Goal: Task Accomplishment & Management: Manage account settings

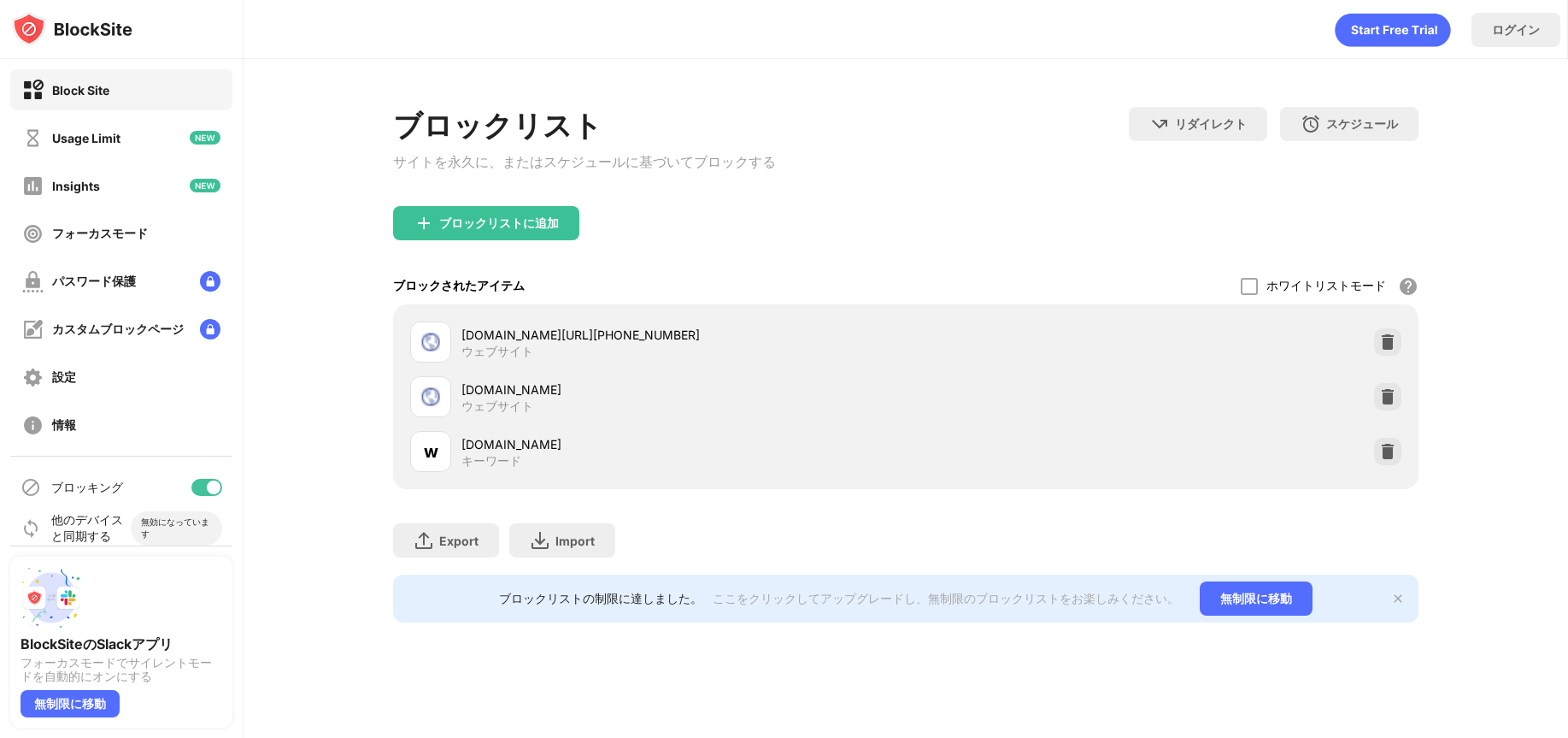
click at [539, 453] on div "[DOMAIN_NAME]" at bounding box center [684, 444] width 445 height 18
click at [541, 220] on div "ブロックリストに追加" at bounding box center [499, 223] width 120 height 14
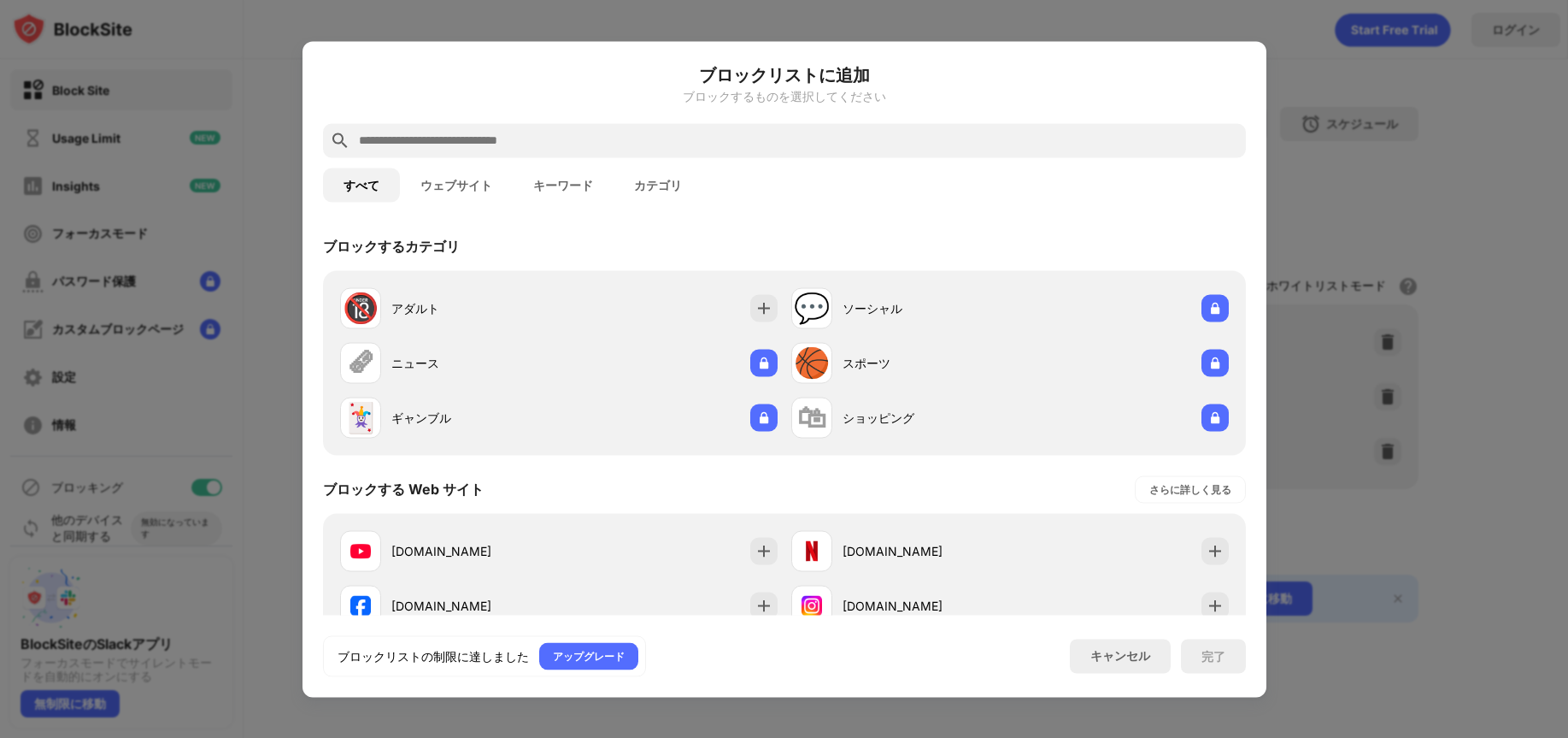
click at [563, 186] on button "キーワード" at bounding box center [563, 185] width 101 height 34
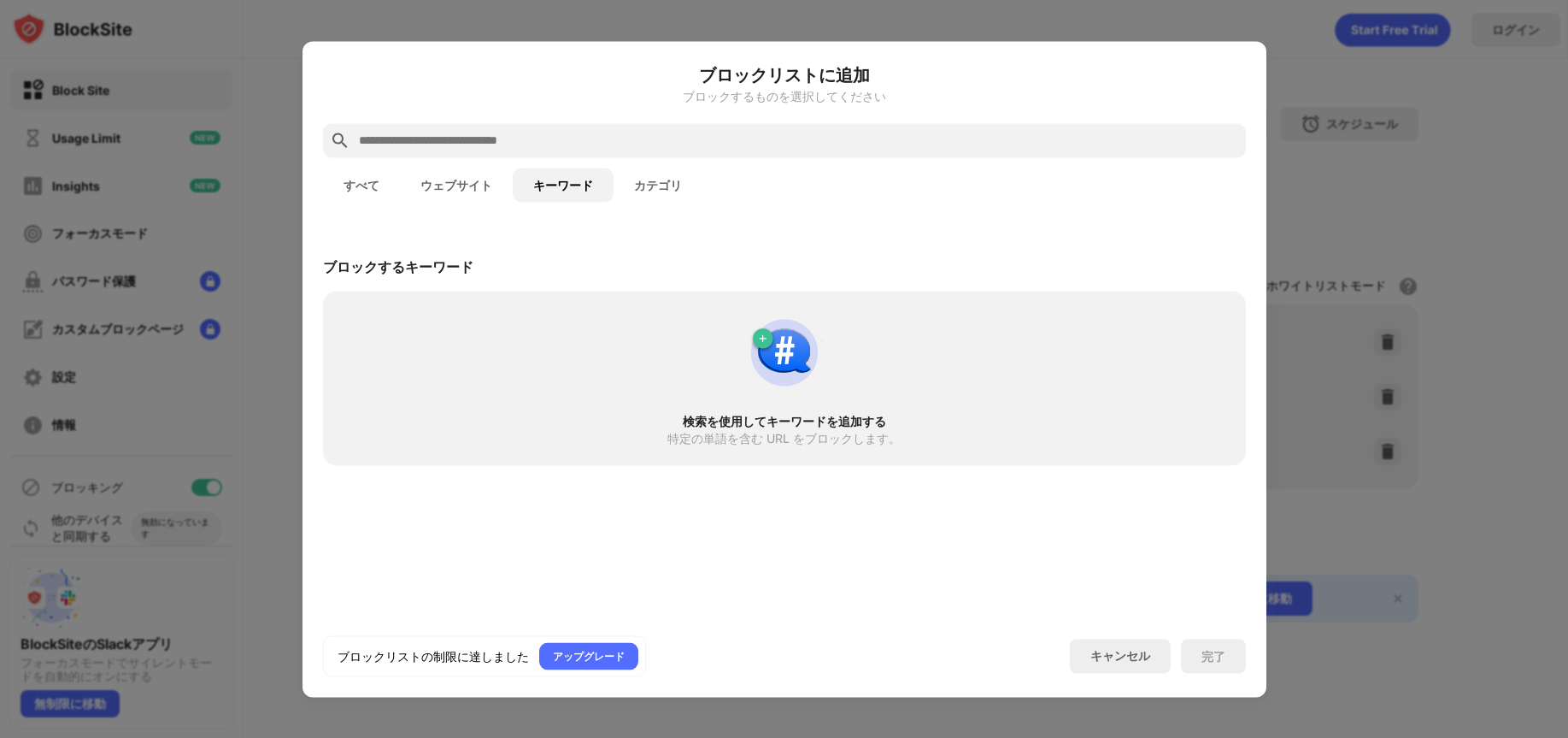
click at [483, 181] on button "ウェブサイト" at bounding box center [456, 185] width 113 height 34
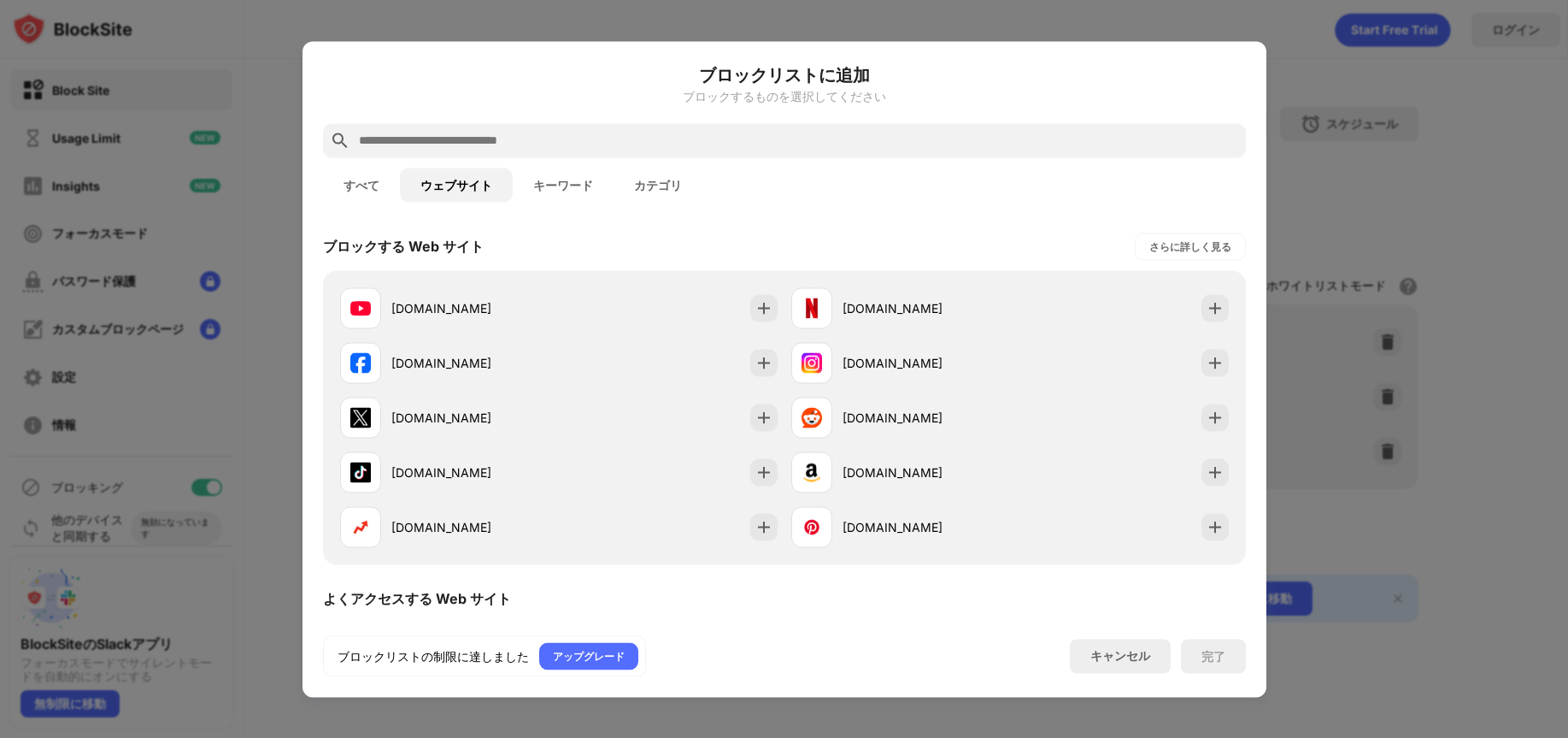
click at [354, 185] on button "すべて" at bounding box center [361, 185] width 77 height 34
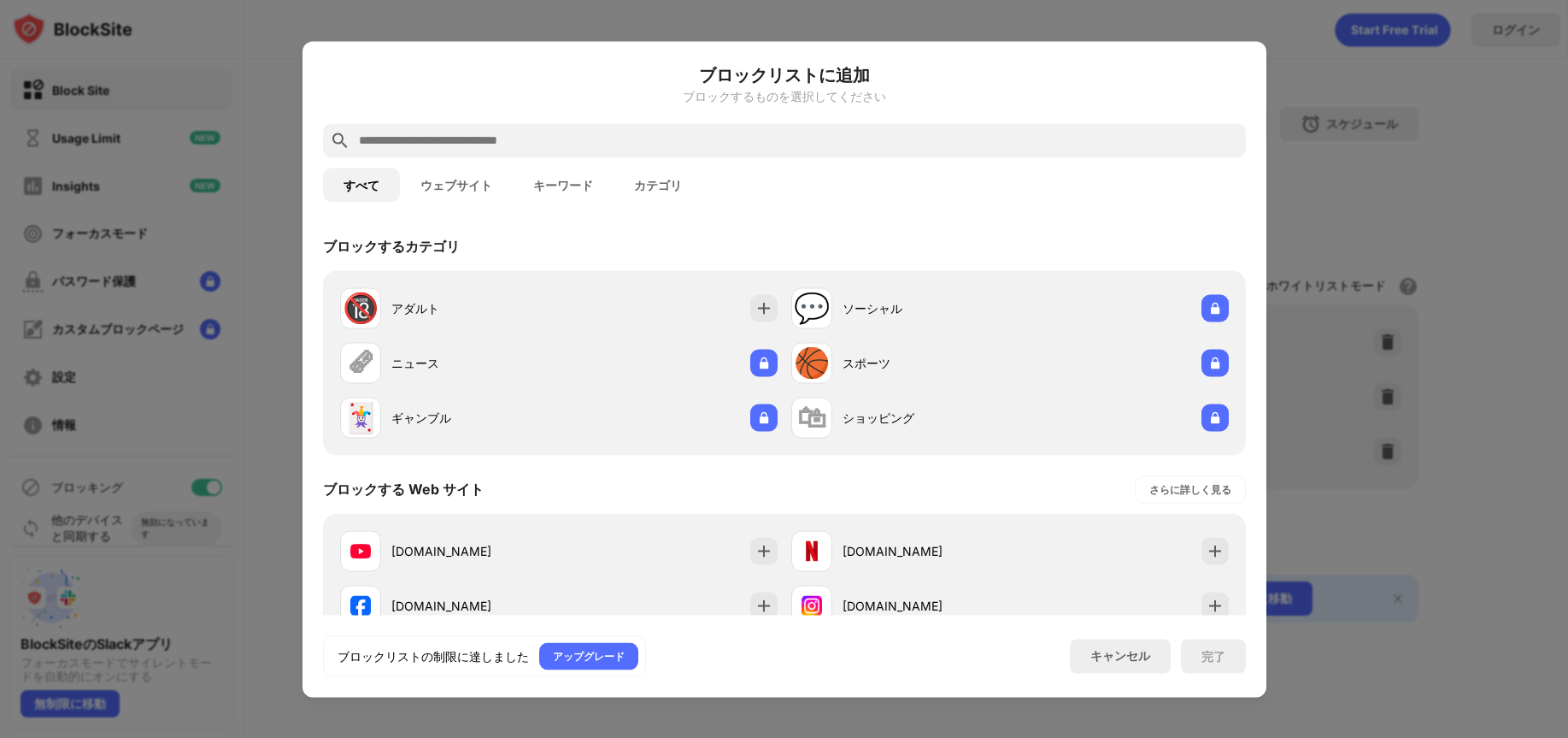
click at [425, 186] on button "ウェブサイト" at bounding box center [456, 185] width 113 height 34
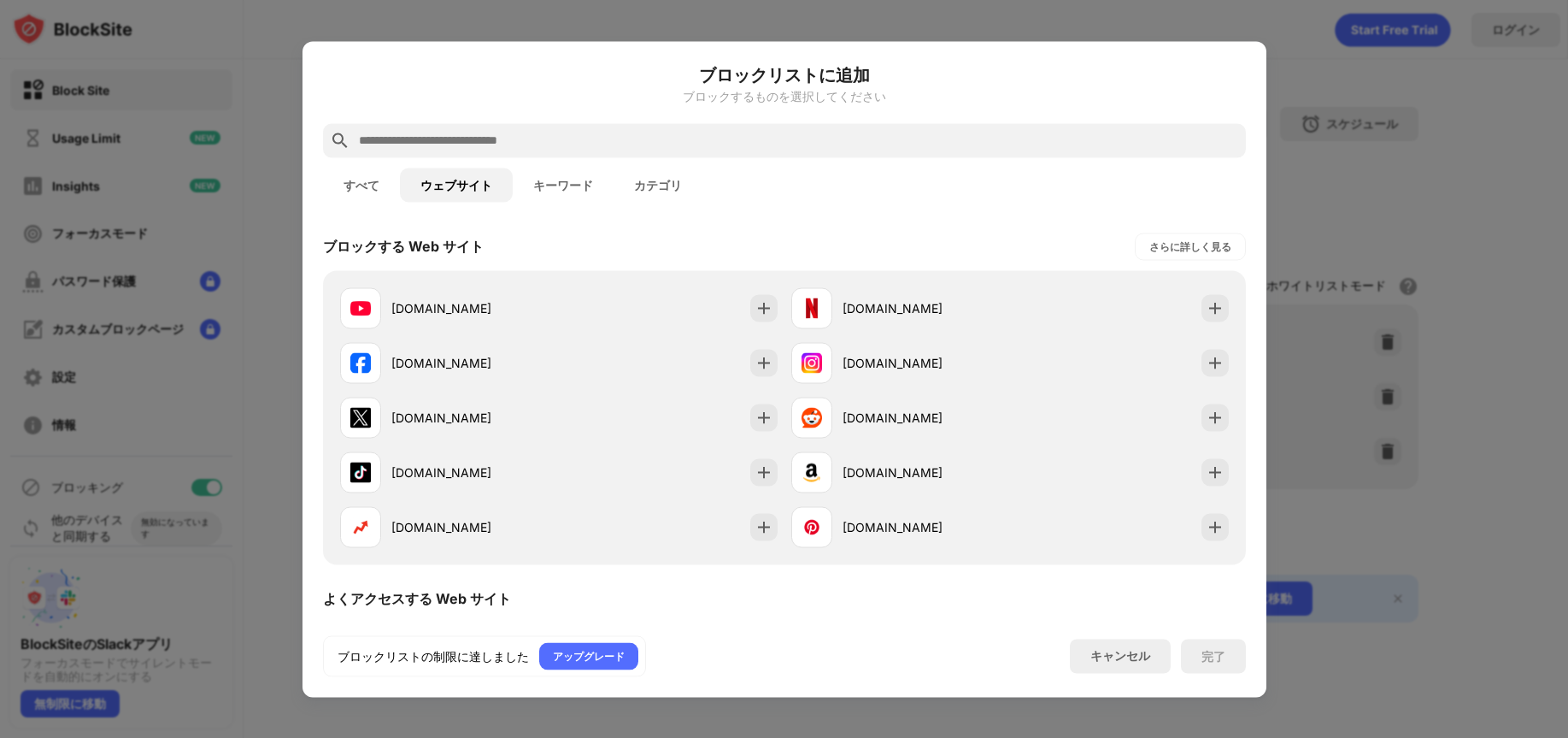
click at [644, 179] on button "カテゴリ" at bounding box center [658, 185] width 89 height 34
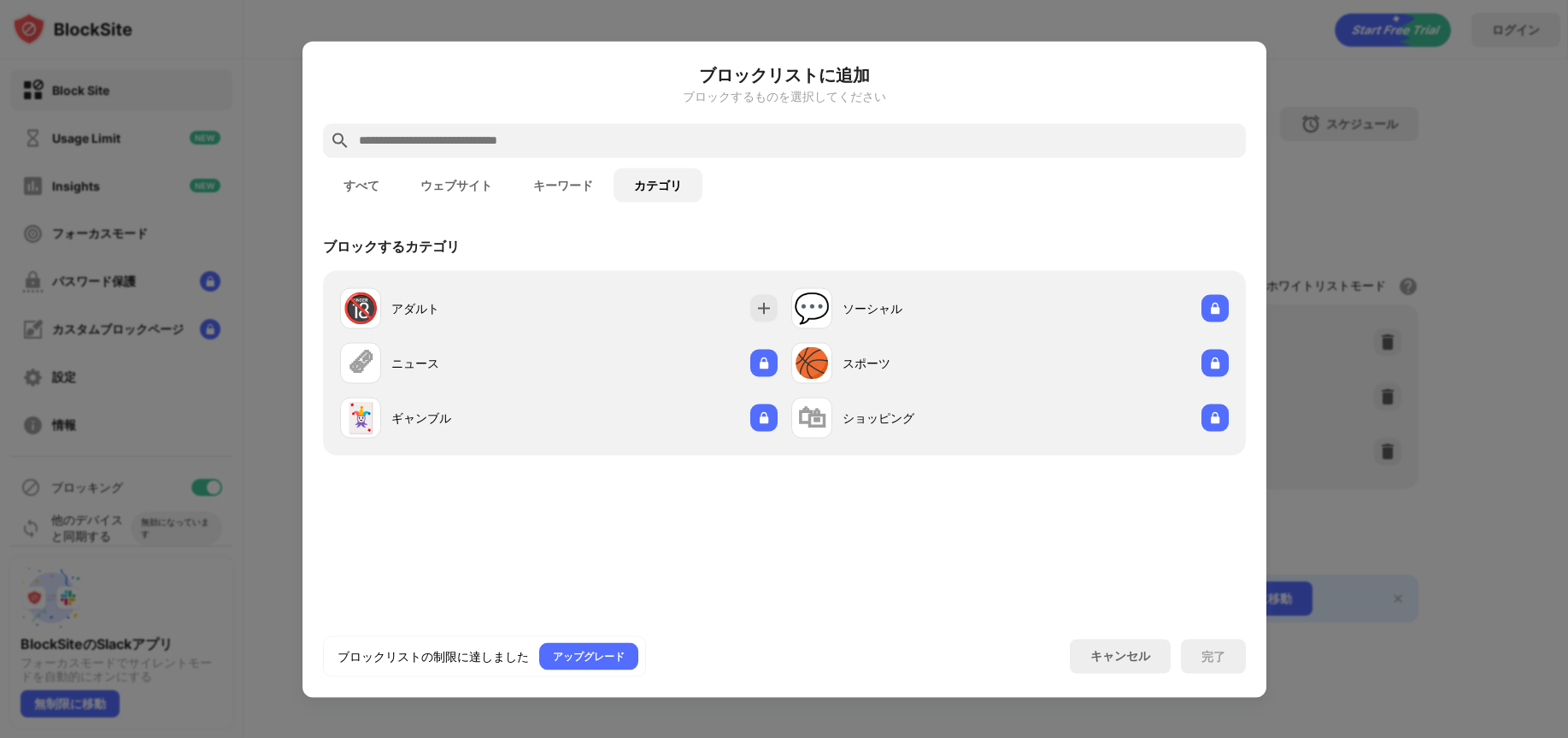
click at [477, 181] on button "ウェブサイト" at bounding box center [456, 185] width 113 height 34
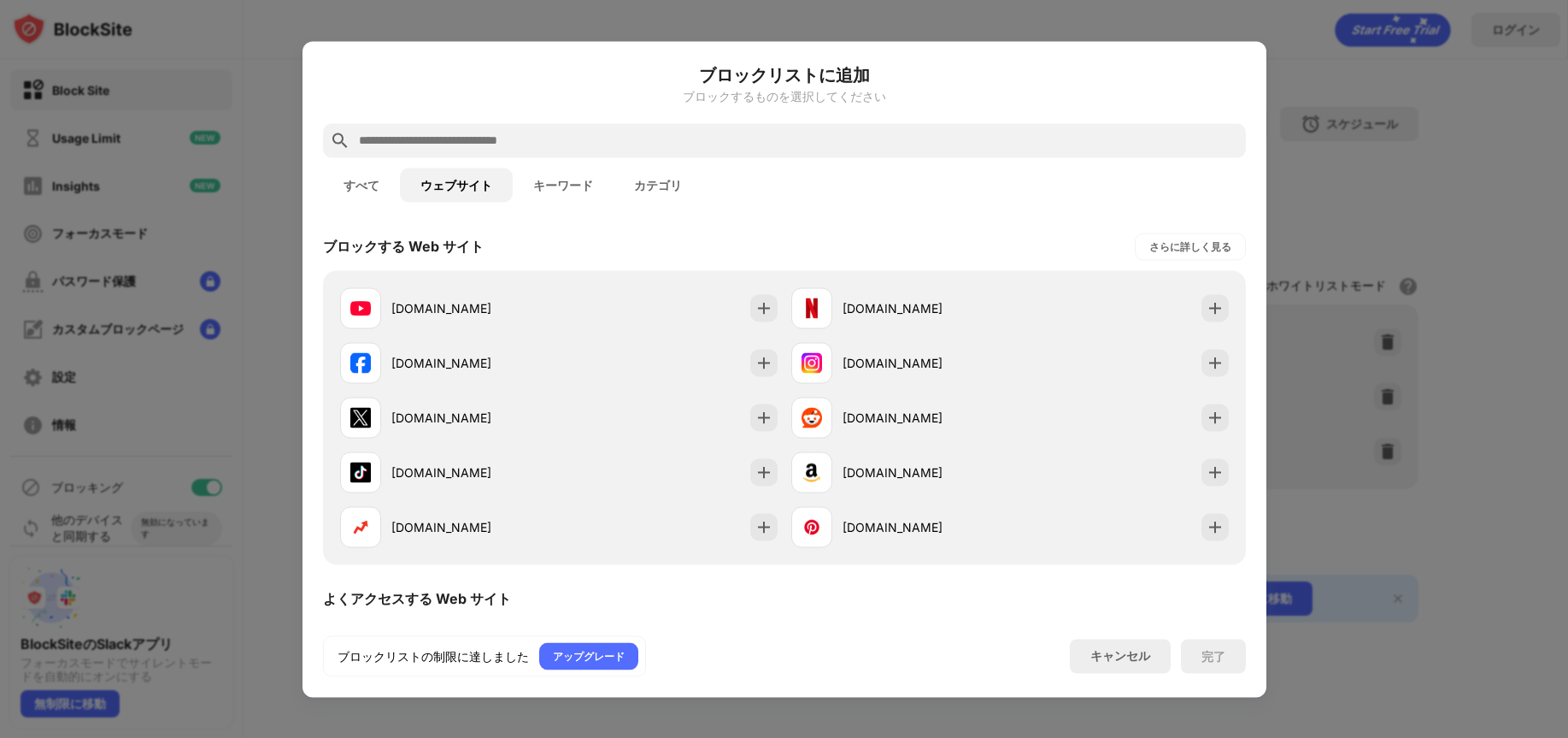
click at [1427, 185] on div at bounding box center [784, 369] width 1568 height 738
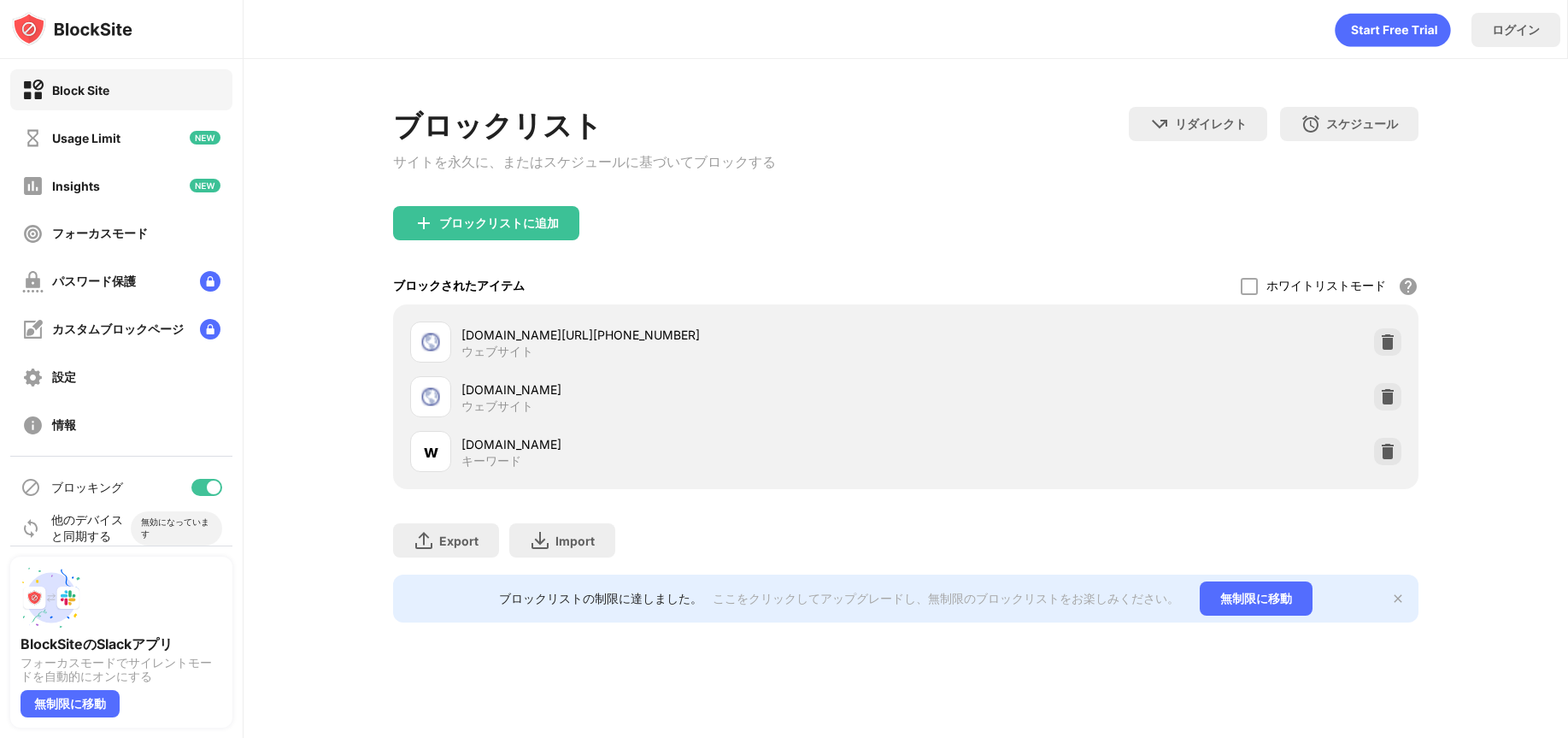
drag, startPoint x: 550, startPoint y: 451, endPoint x: 477, endPoint y: 446, distance: 73.2
click at [477, 446] on div "[DOMAIN_NAME]" at bounding box center [684, 444] width 445 height 18
click at [433, 457] on div "w" at bounding box center [431, 452] width 15 height 26
click at [487, 466] on div "キーワード" at bounding box center [492, 460] width 60 height 15
click at [1391, 465] on div at bounding box center [1387, 451] width 27 height 27
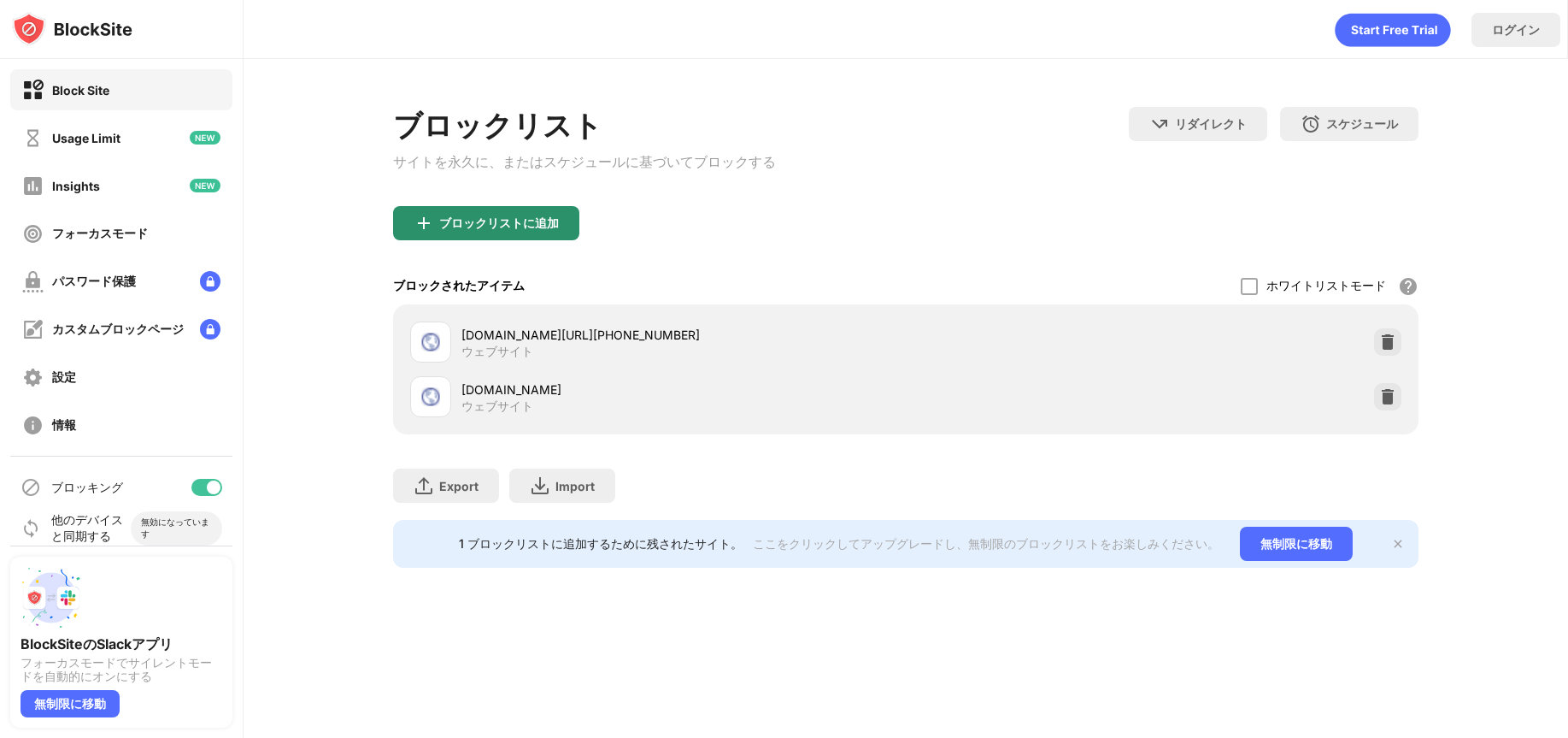
click at [539, 229] on div "ブロックリストに追加" at bounding box center [499, 223] width 120 height 14
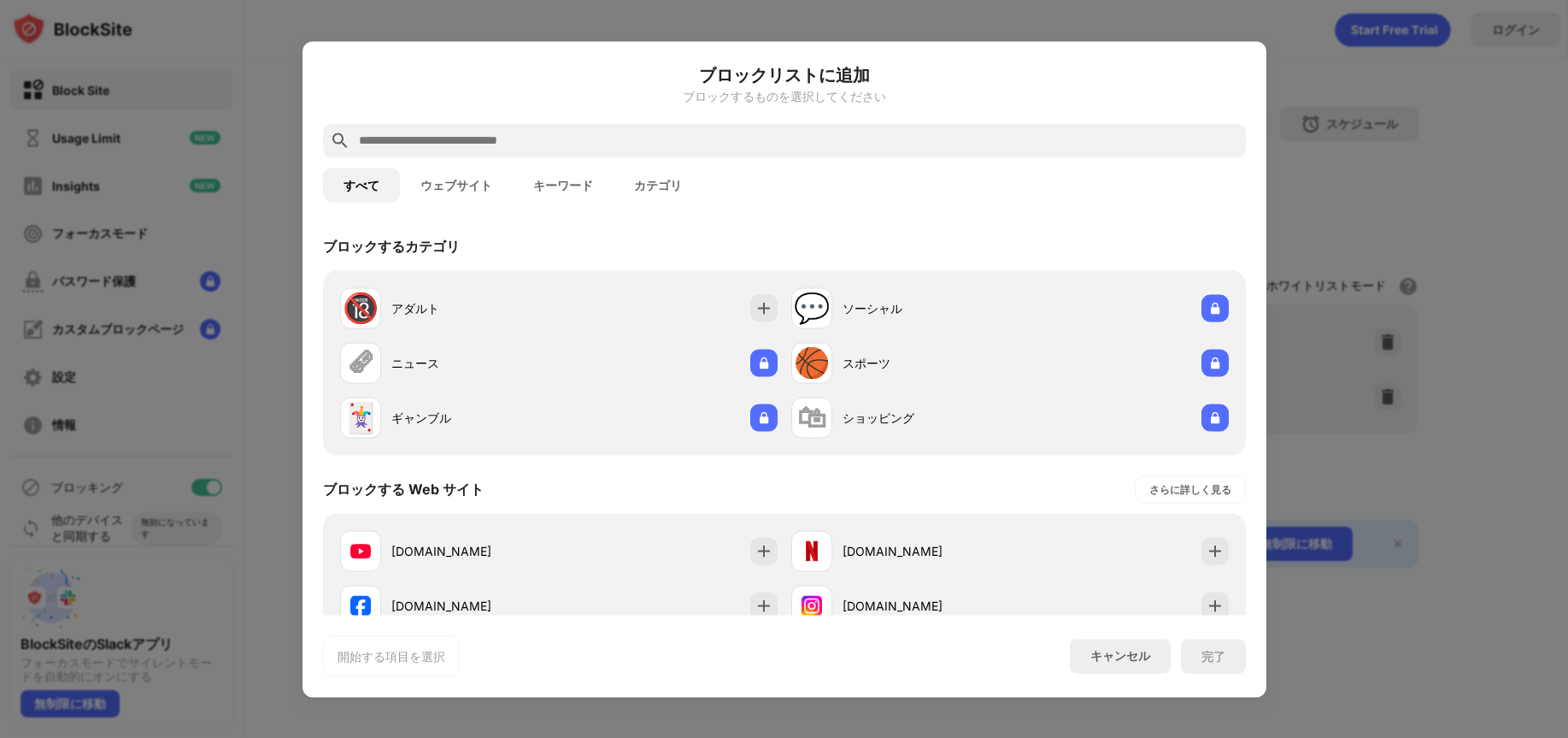
click at [485, 200] on button "ウェブサイト" at bounding box center [456, 185] width 113 height 34
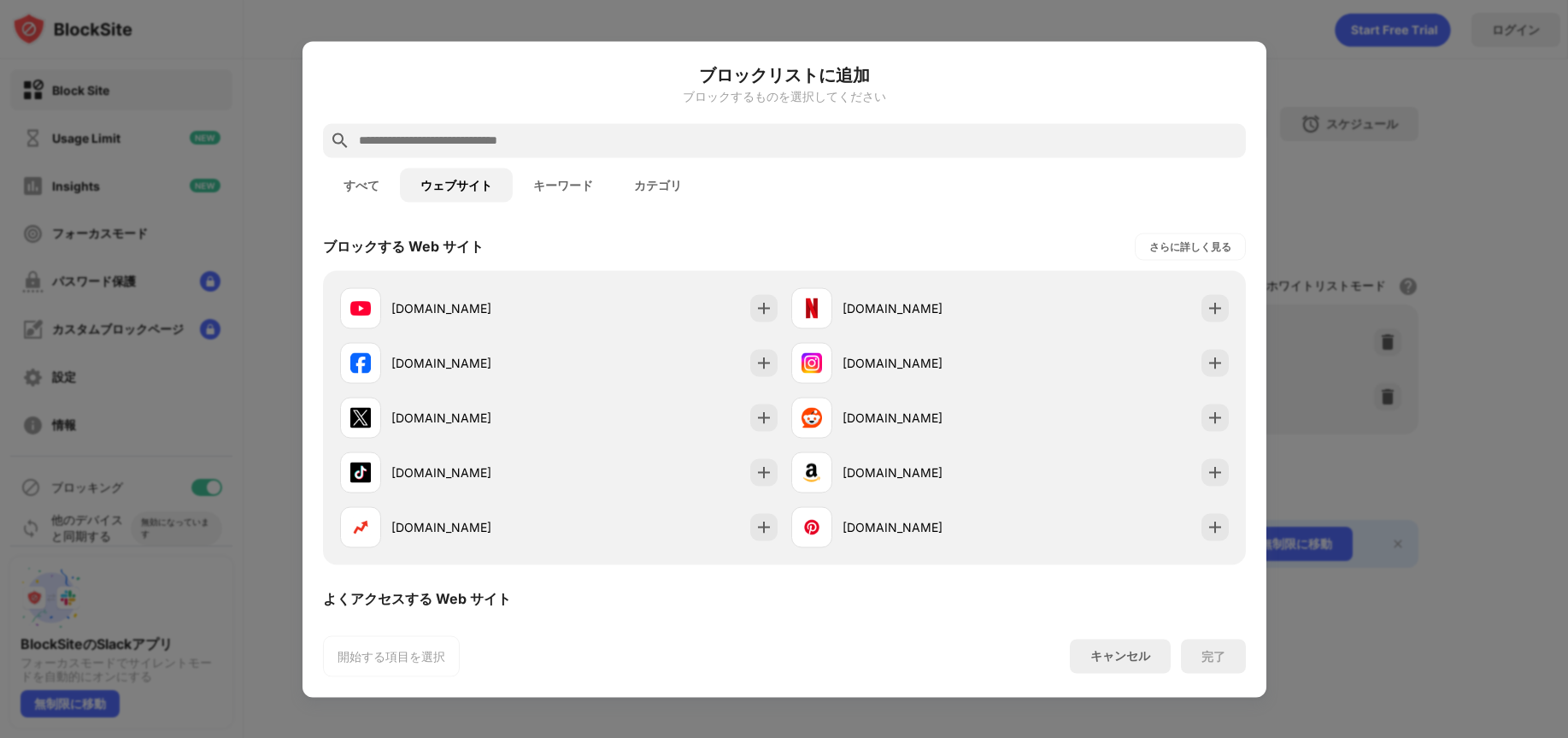
click at [409, 656] on div "開始する項目を選択" at bounding box center [392, 655] width 108 height 17
click at [446, 144] on input "text" at bounding box center [797, 140] width 881 height 21
click at [1119, 664] on div "キャンセル" at bounding box center [1119, 656] width 101 height 34
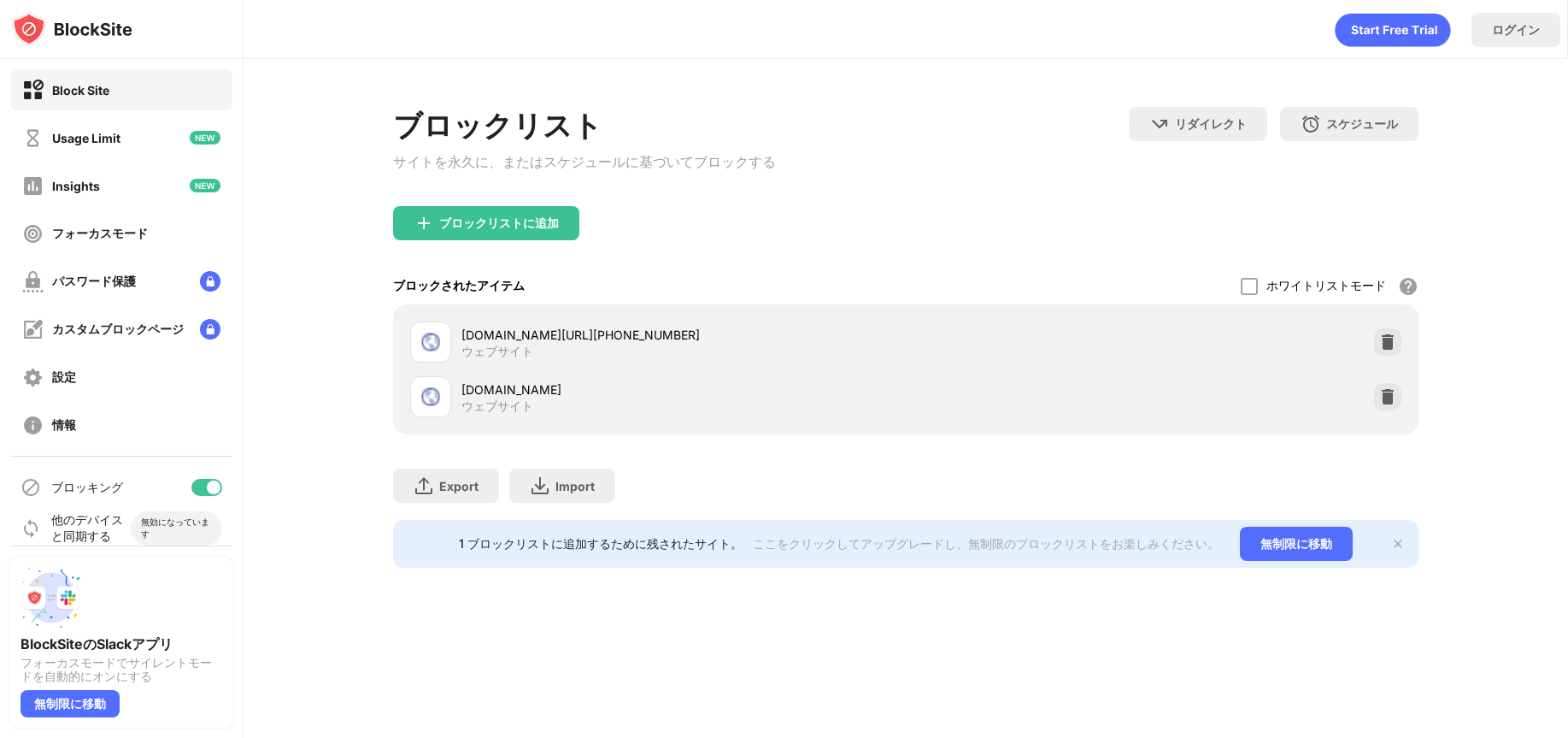
drag, startPoint x: 898, startPoint y: 341, endPoint x: 820, endPoint y: 327, distance: 79.2
click at [821, 327] on div "[DOMAIN_NAME][URL][PHONE_NUMBER]" at bounding box center [684, 335] width 445 height 18
drag, startPoint x: 817, startPoint y: 330, endPoint x: 925, endPoint y: 329, distance: 108.0
click at [909, 341] on div "[DOMAIN_NAME][URL][PHONE_NUMBER] ウェブサイト" at bounding box center [904, 342] width 1004 height 55
click at [507, 239] on div "ブロックリストに追加" at bounding box center [486, 223] width 186 height 34
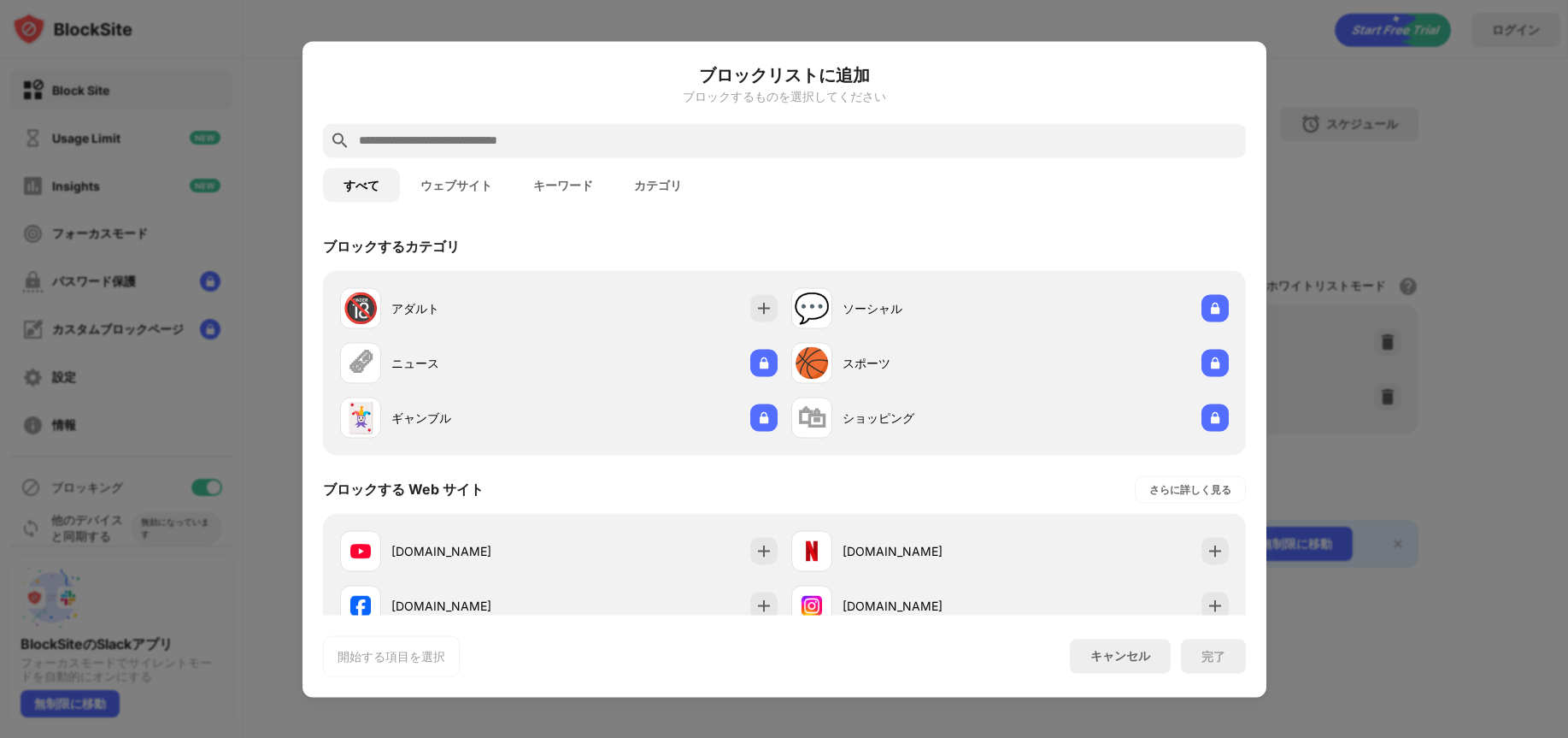
click at [453, 133] on input "text" at bounding box center [797, 140] width 881 height 21
paste input "**********"
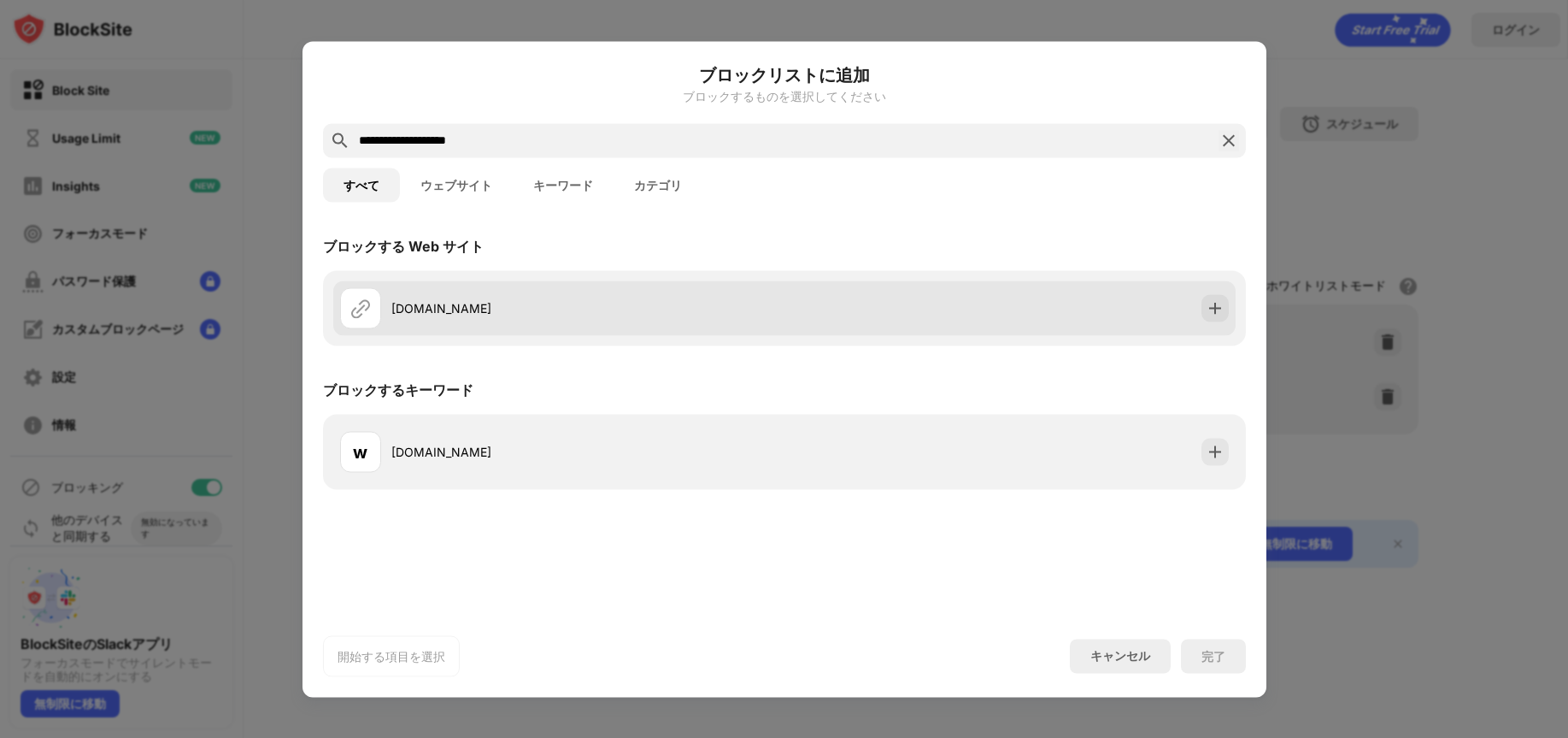
type input "**********"
click at [1218, 315] on div at bounding box center [1214, 307] width 27 height 27
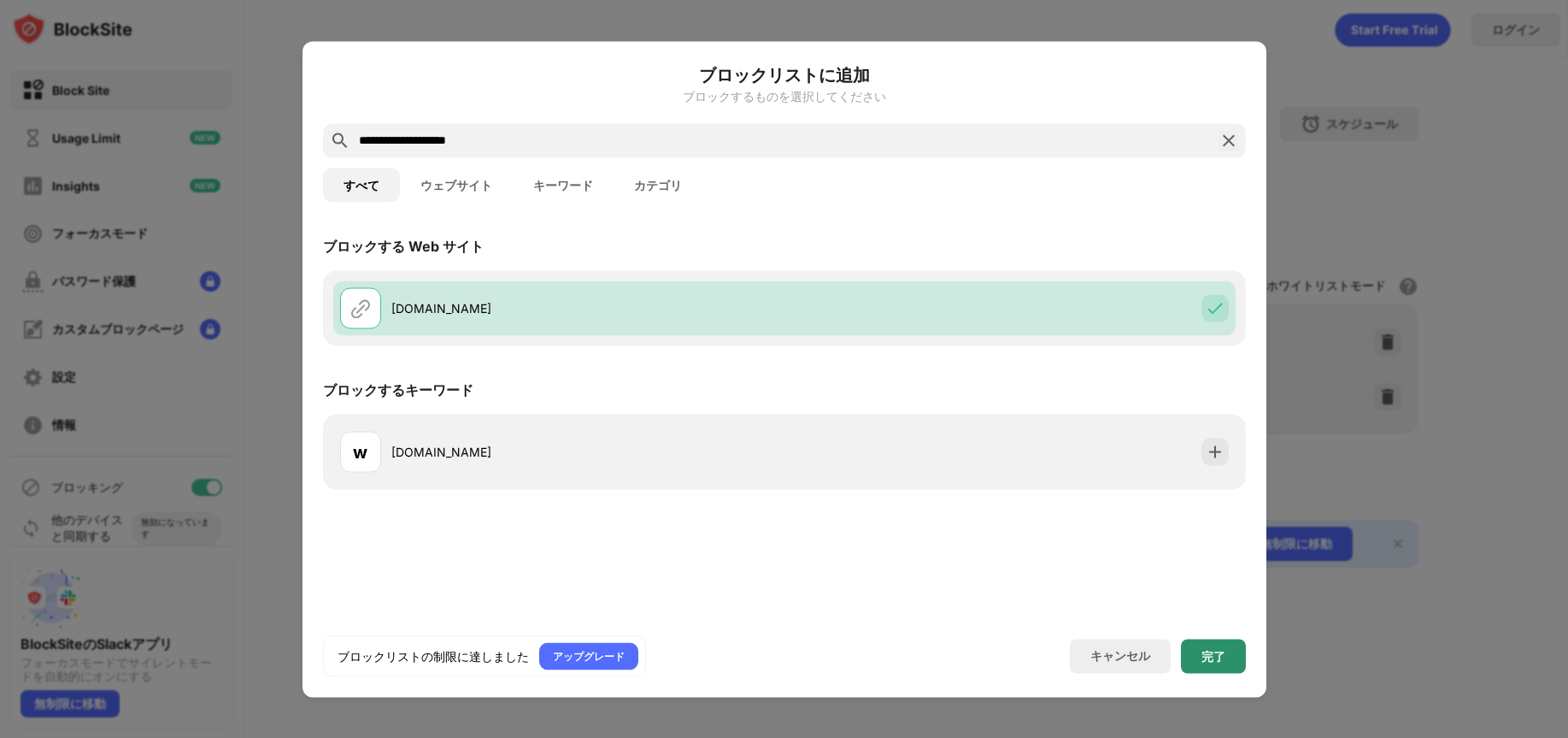
click at [1221, 657] on div "完了" at bounding box center [1213, 656] width 24 height 14
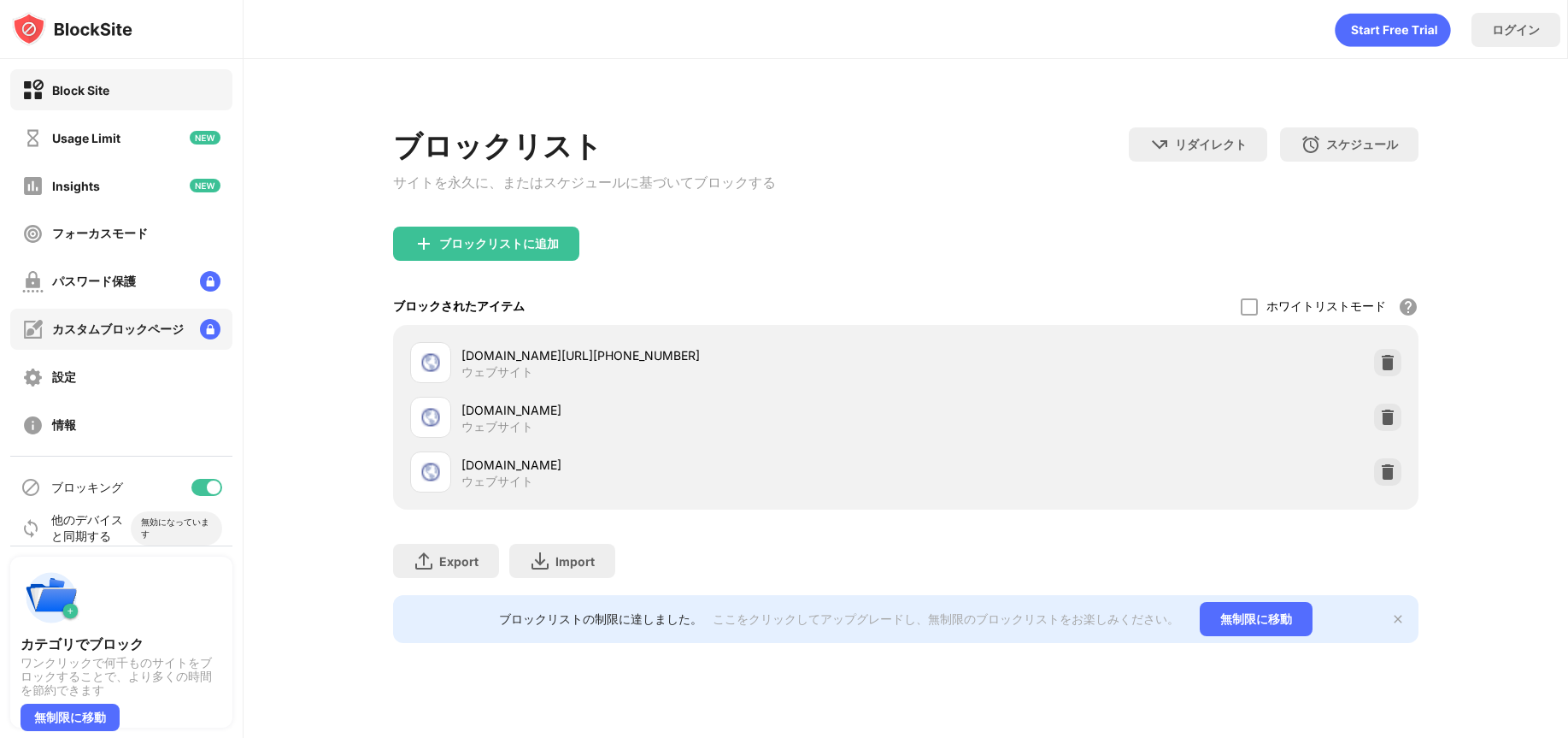
click at [115, 330] on div "カスタムブロックページ" at bounding box center [118, 329] width 132 height 16
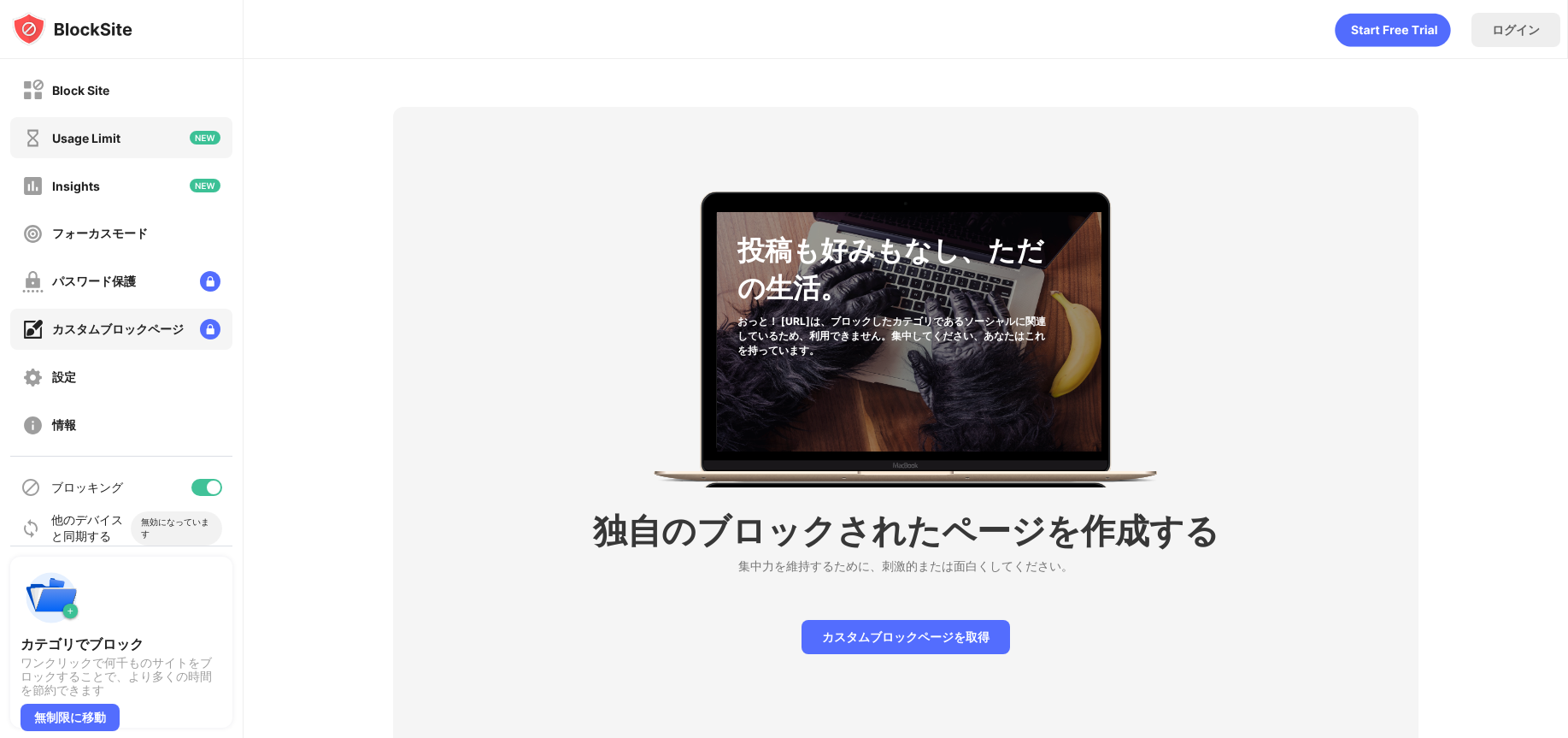
click at [80, 144] on div "Usage Limit" at bounding box center [86, 138] width 68 height 15
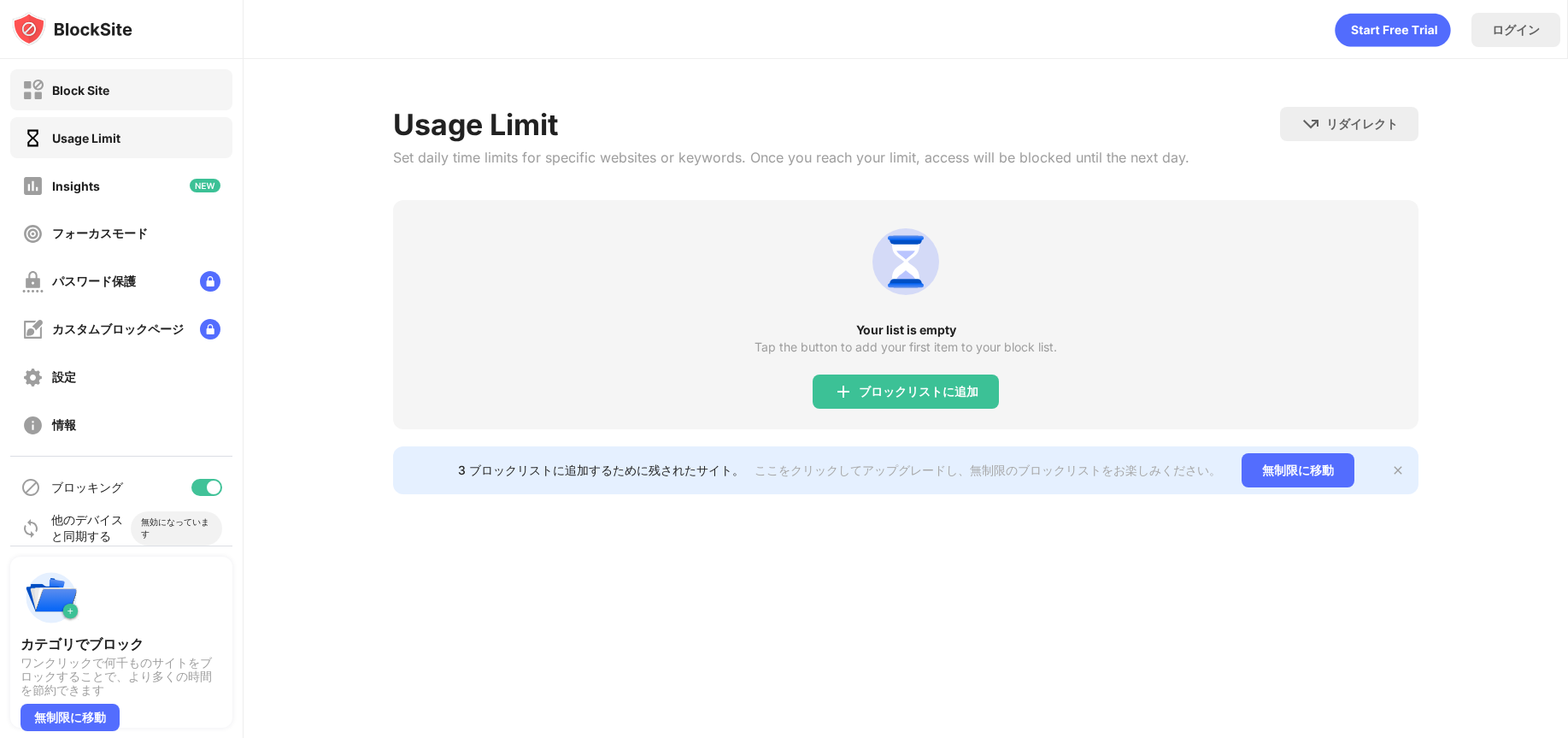
click at [100, 97] on div "Block Site" at bounding box center [65, 90] width 87 height 21
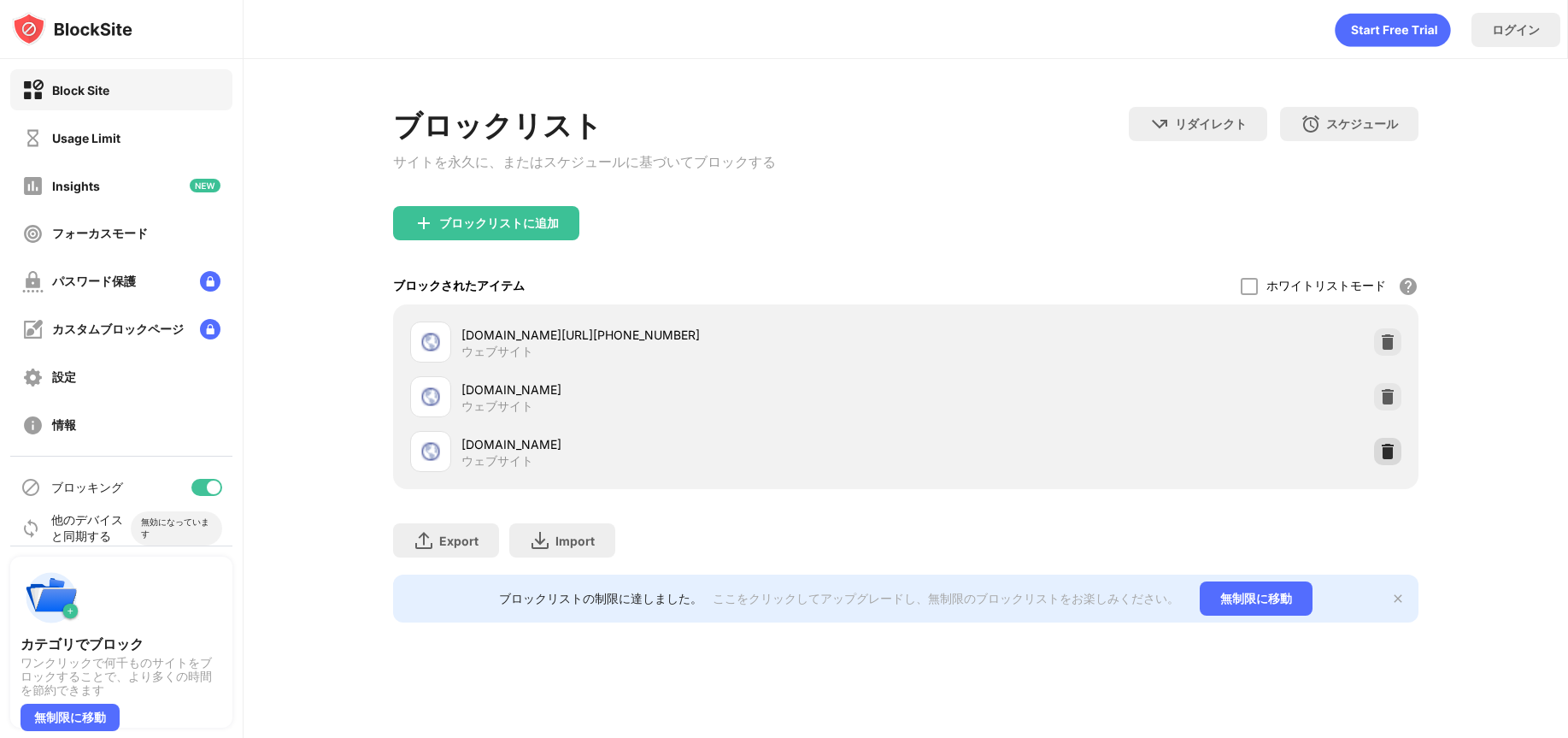
click at [1386, 458] on img at bounding box center [1387, 451] width 17 height 17
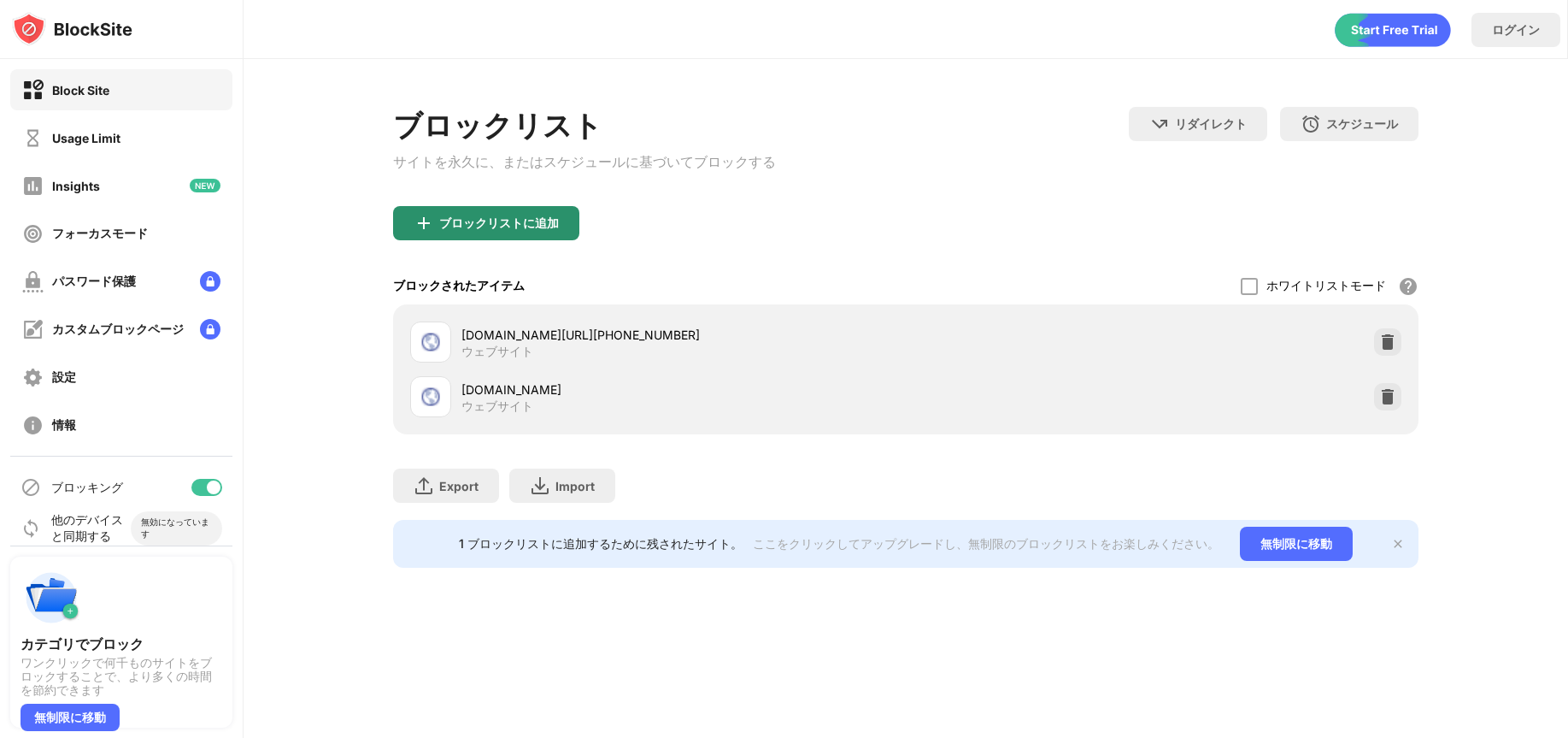
click at [531, 236] on div "ブロックリストに追加" at bounding box center [486, 223] width 186 height 34
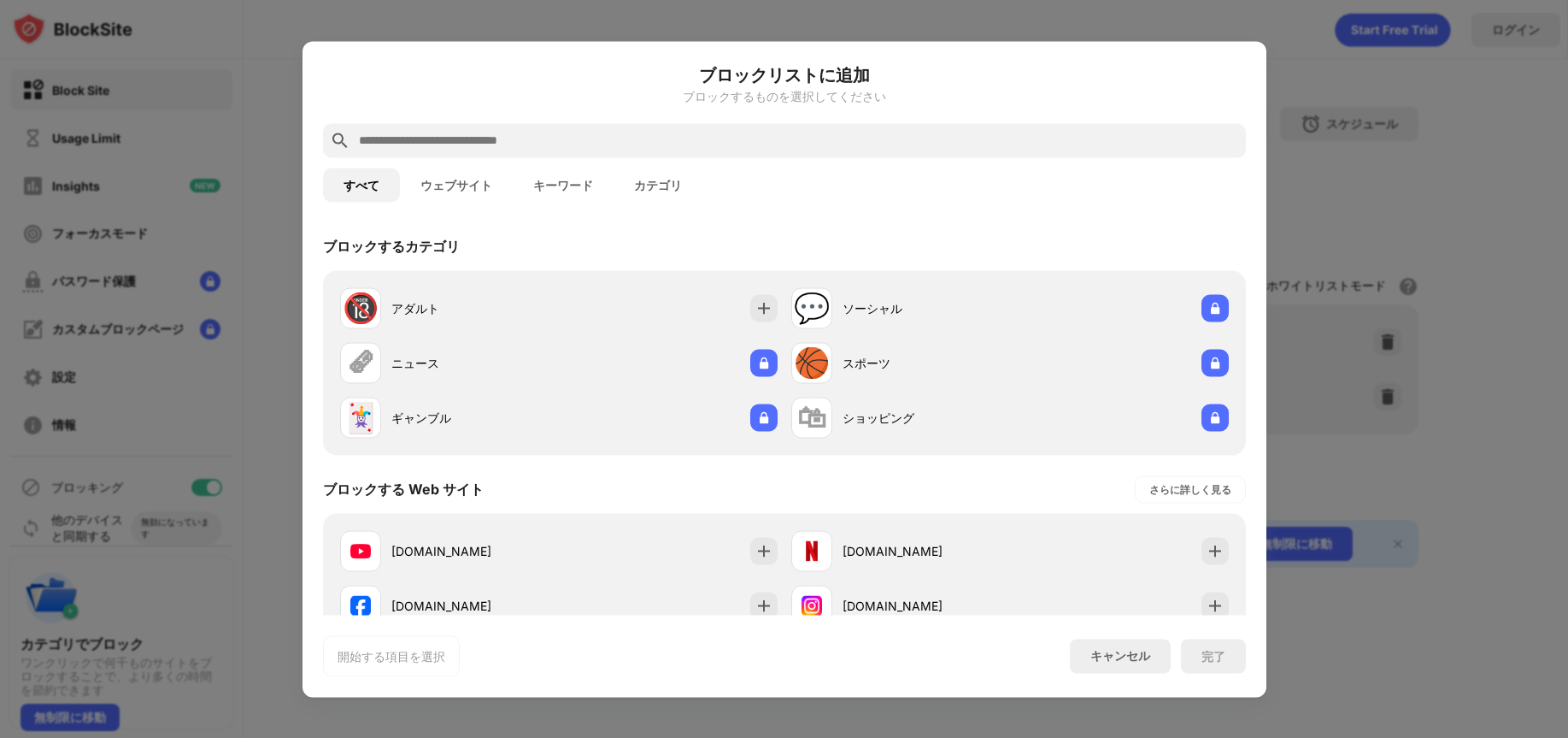
click at [497, 139] on input "text" at bounding box center [797, 140] width 881 height 21
paste input "**********"
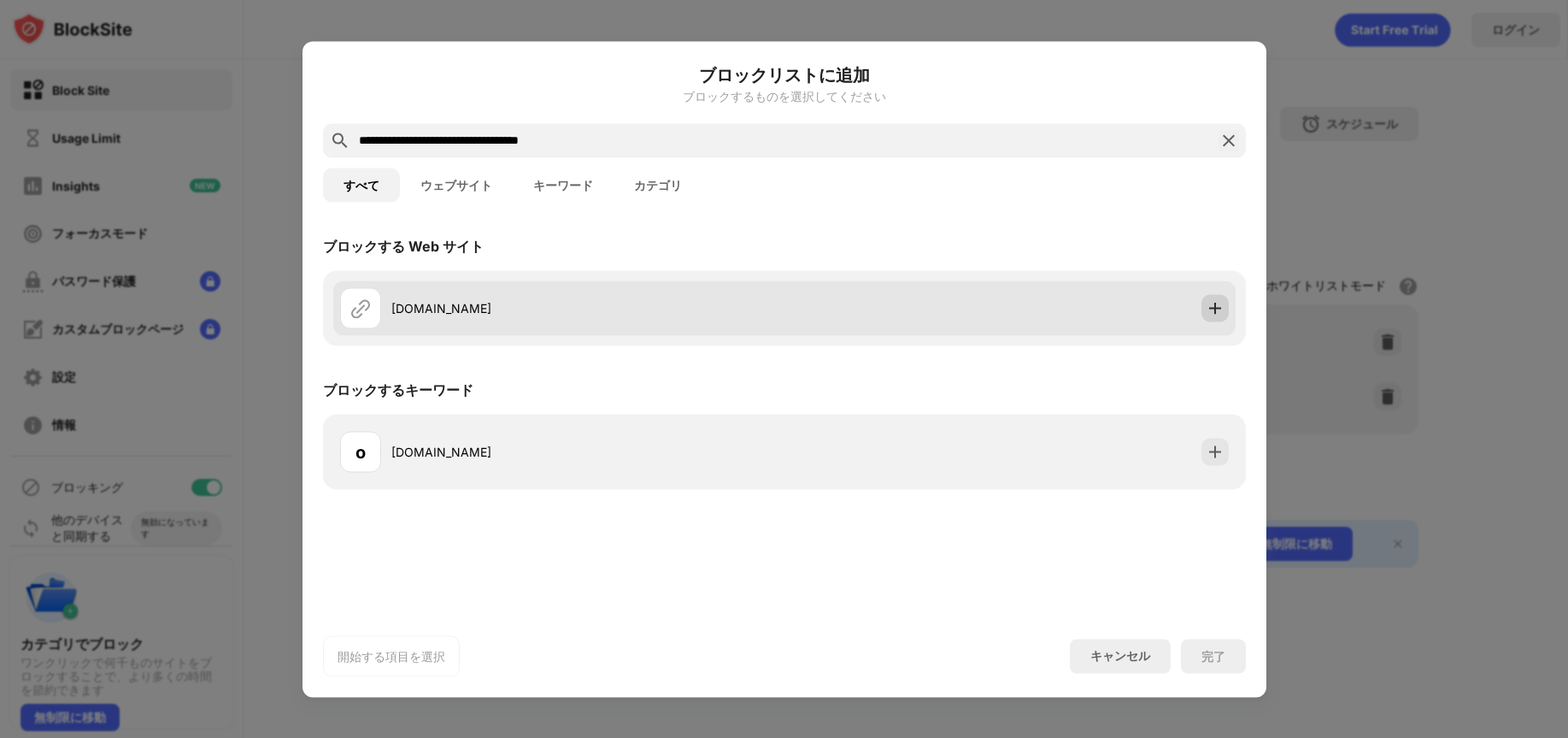
type input "**********"
click at [1218, 303] on img at bounding box center [1214, 307] width 17 height 17
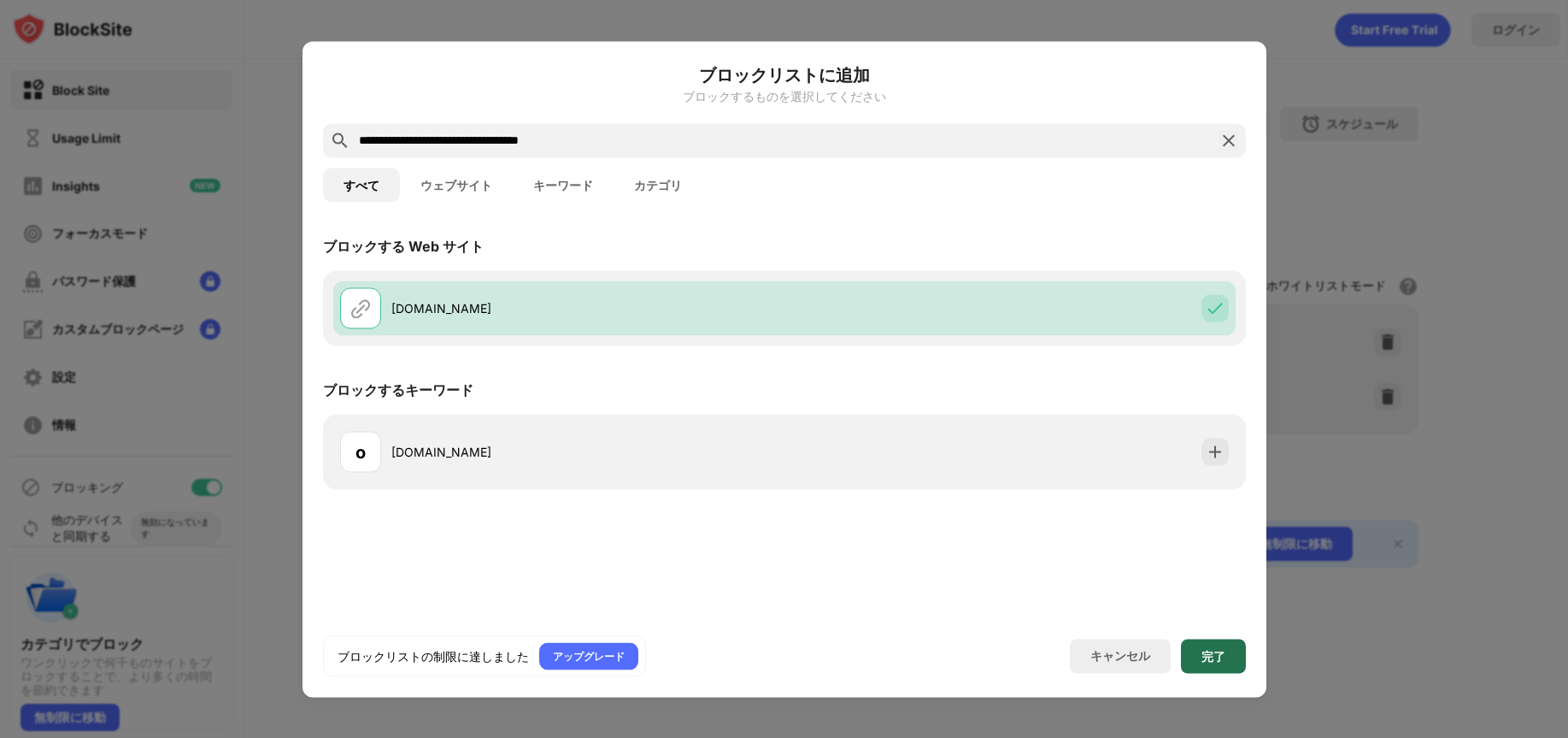
click at [1214, 661] on div "完了" at bounding box center [1213, 656] width 24 height 14
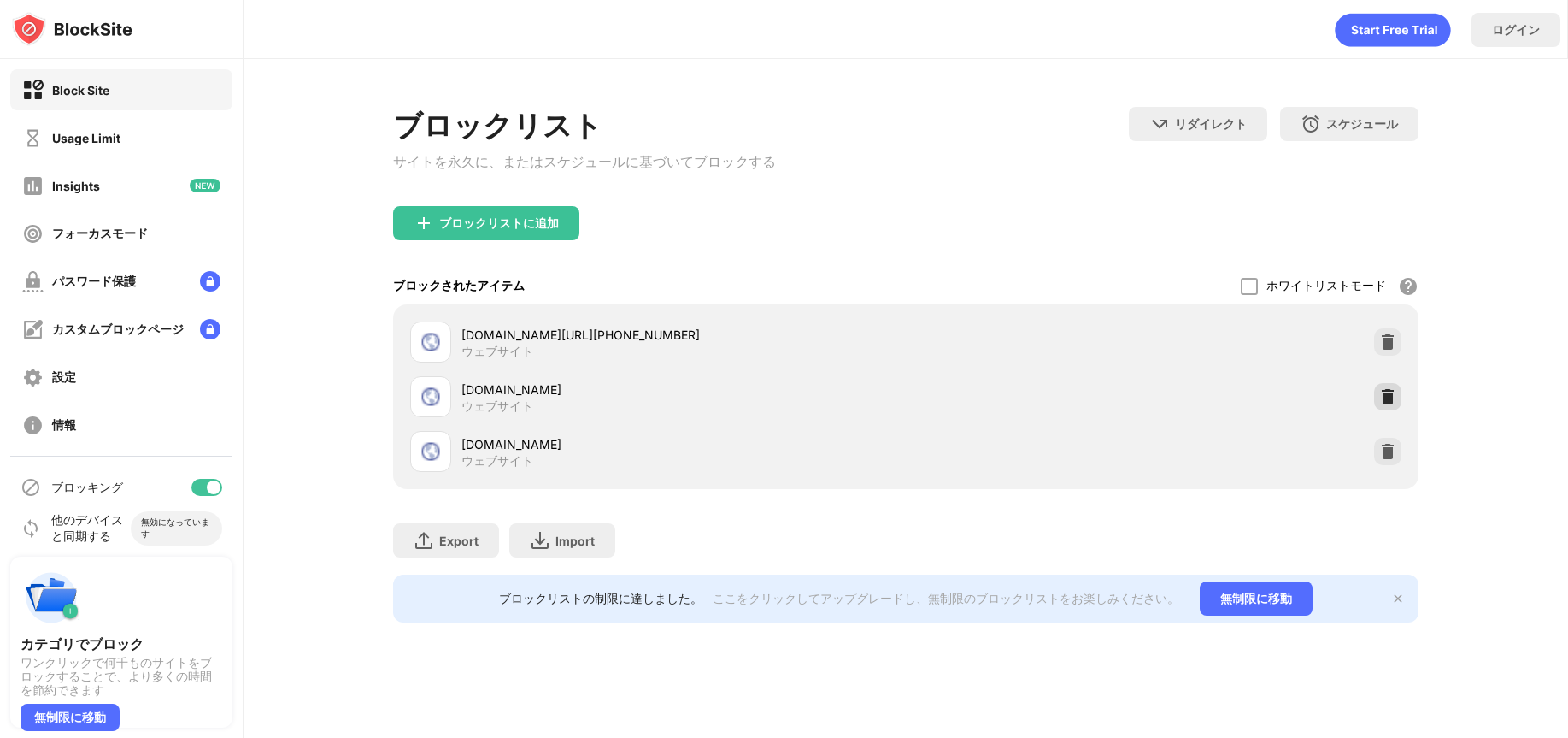
click at [1386, 399] on img at bounding box center [1387, 396] width 17 height 17
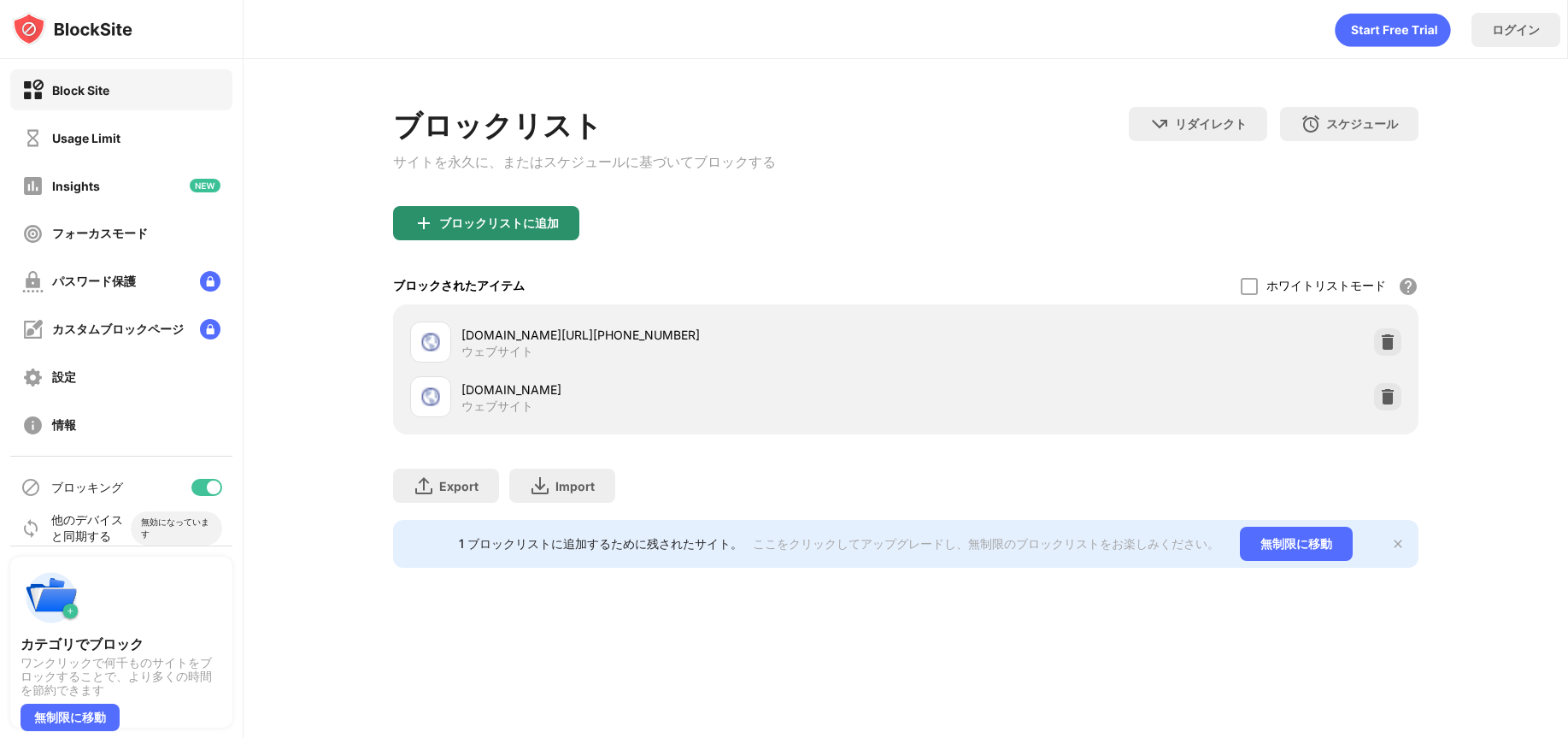
click at [527, 226] on div "ブロックリストに追加" at bounding box center [499, 223] width 120 height 14
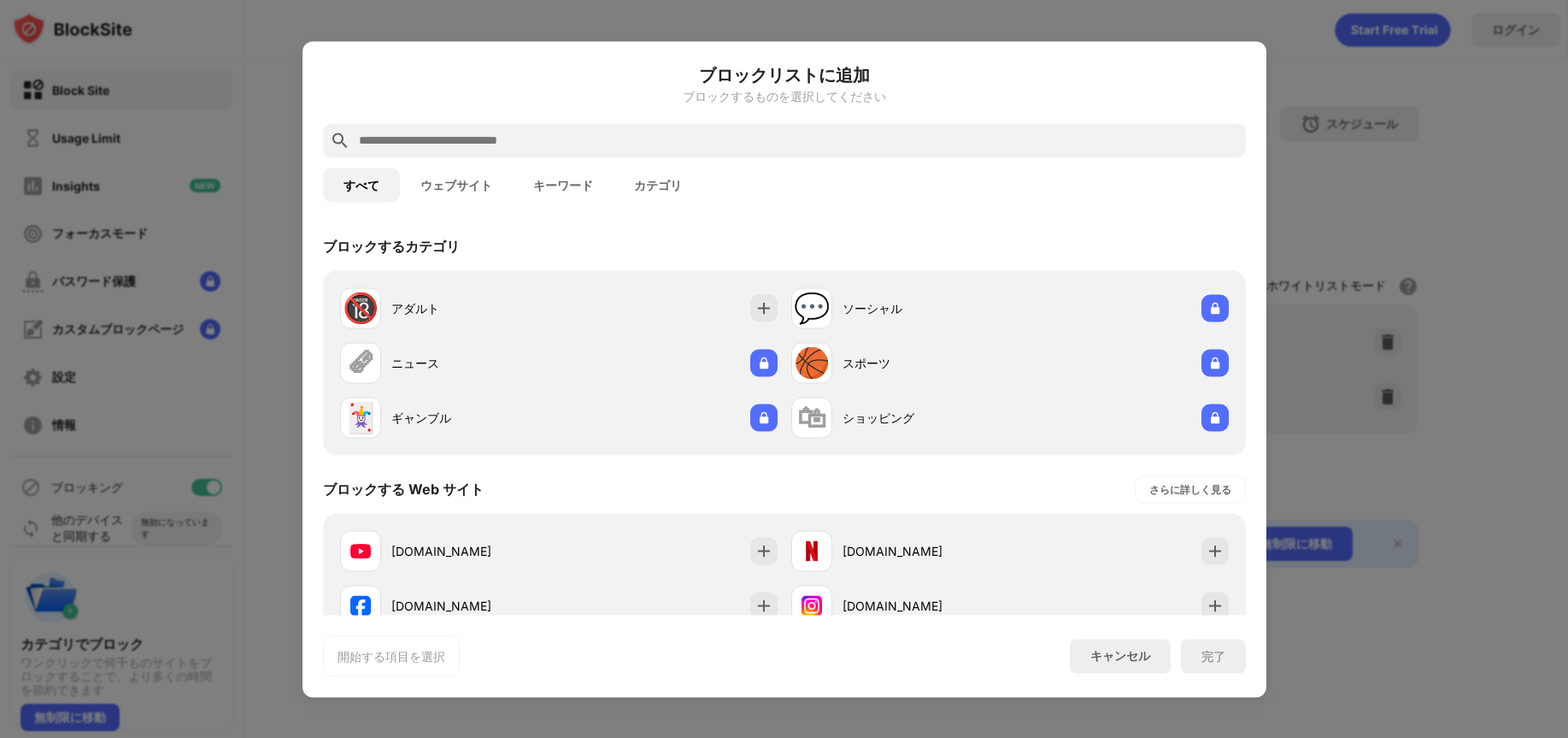
click at [563, 134] on input "text" at bounding box center [797, 140] width 881 height 21
paste input "**********"
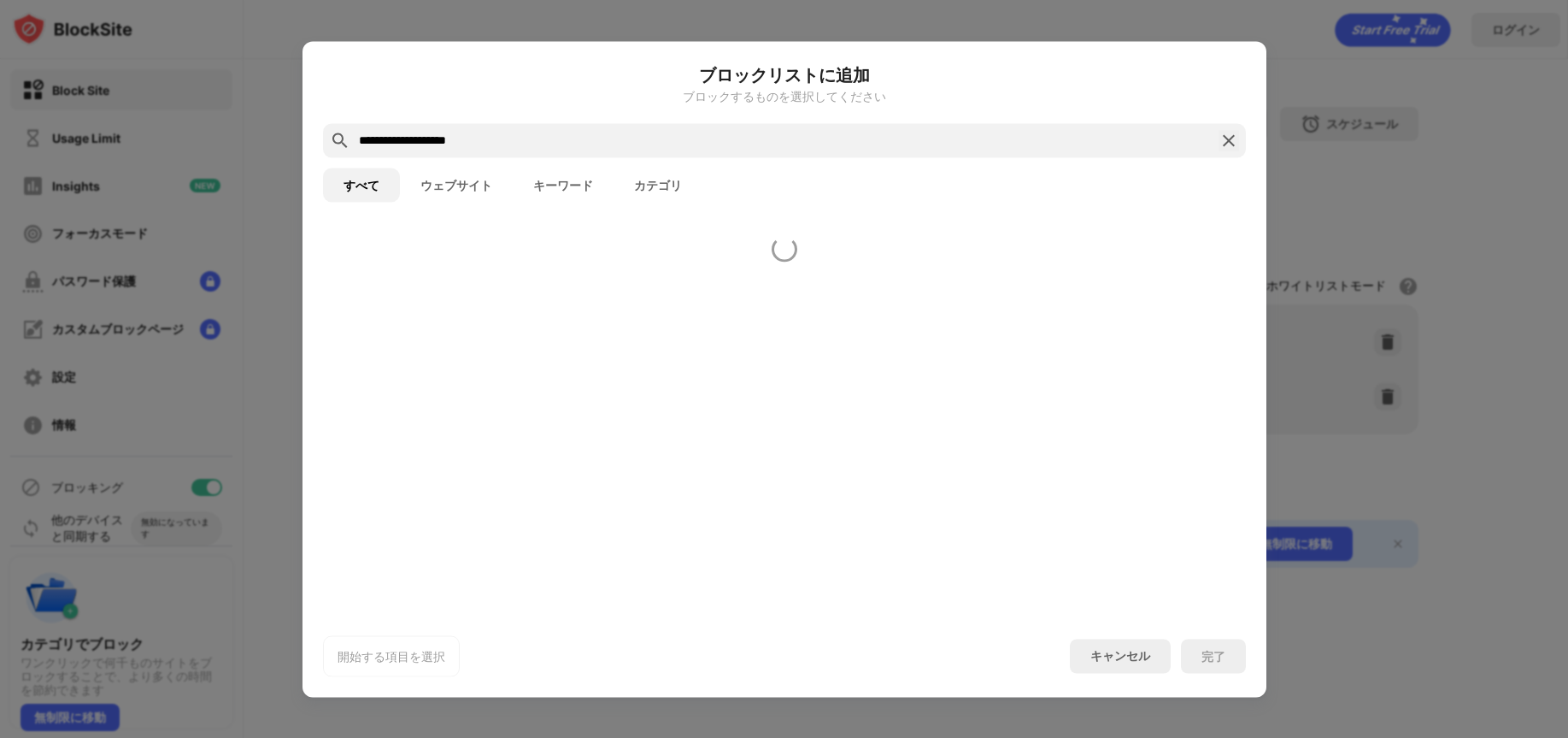
click at [358, 138] on input "**********" at bounding box center [784, 140] width 854 height 21
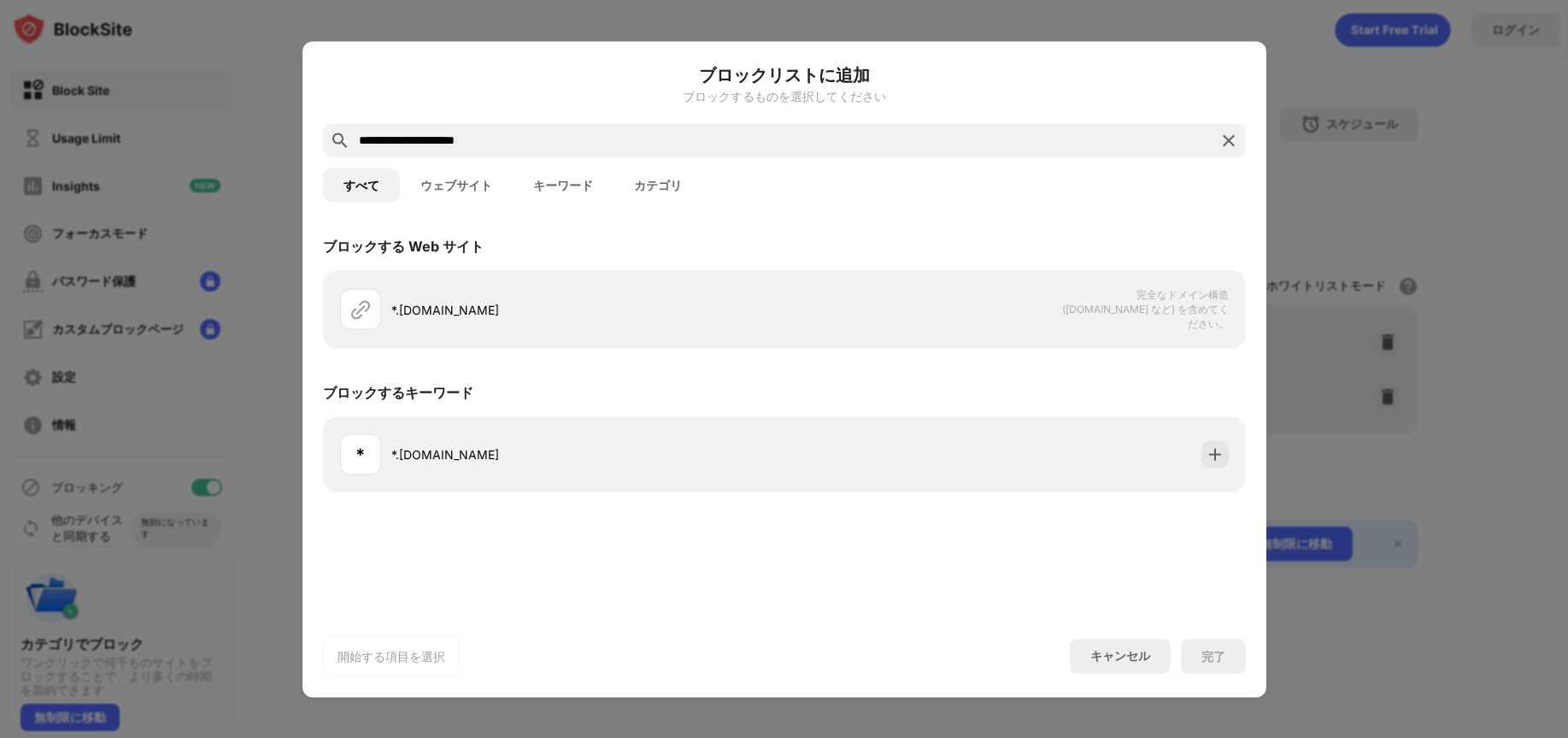
type input "**********"
click at [1115, 660] on div "キャンセル" at bounding box center [1120, 656] width 60 height 16
